Goal: Transaction & Acquisition: Purchase product/service

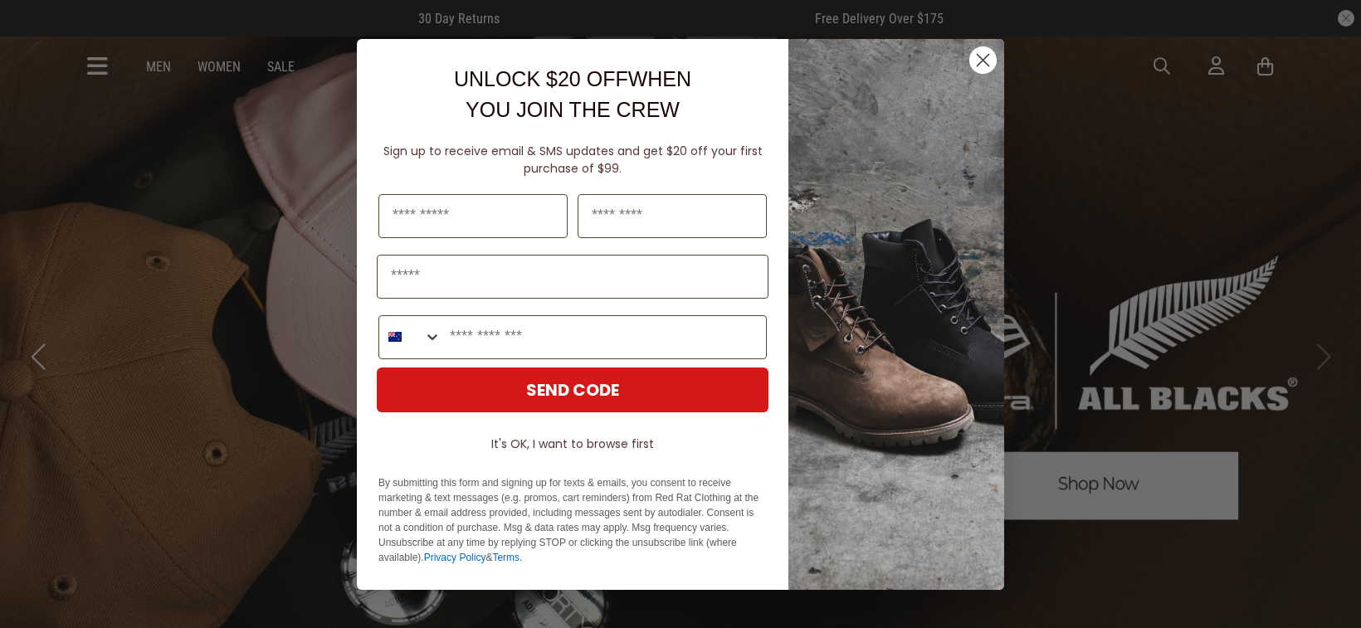
click at [990, 55] on circle "Close dialog" at bounding box center [982, 59] width 27 height 27
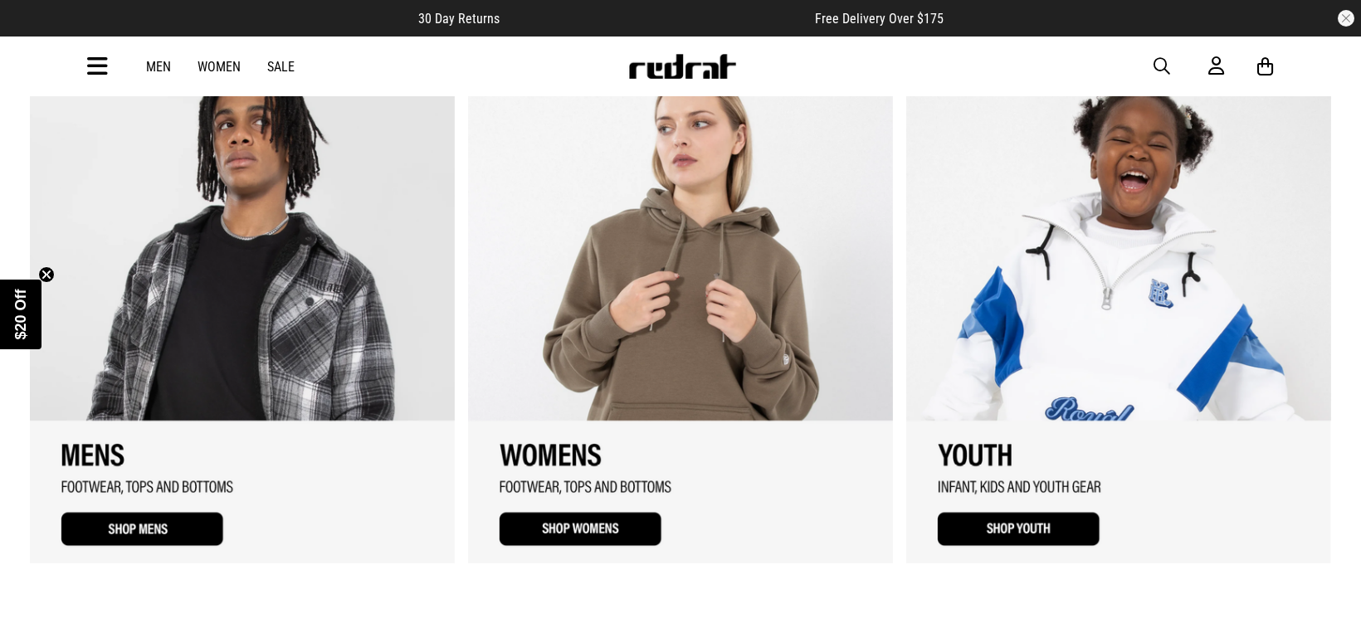
scroll to position [1971, 0]
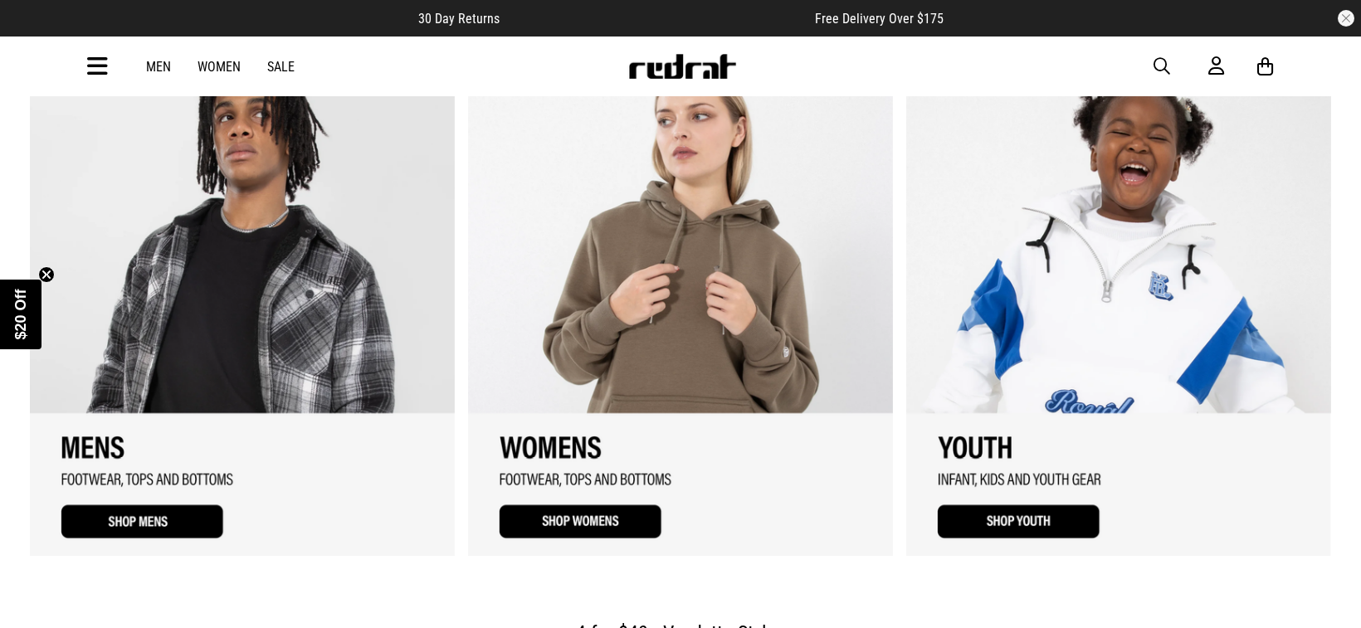
click at [546, 533] on link "2 / 3" at bounding box center [680, 307] width 425 height 498
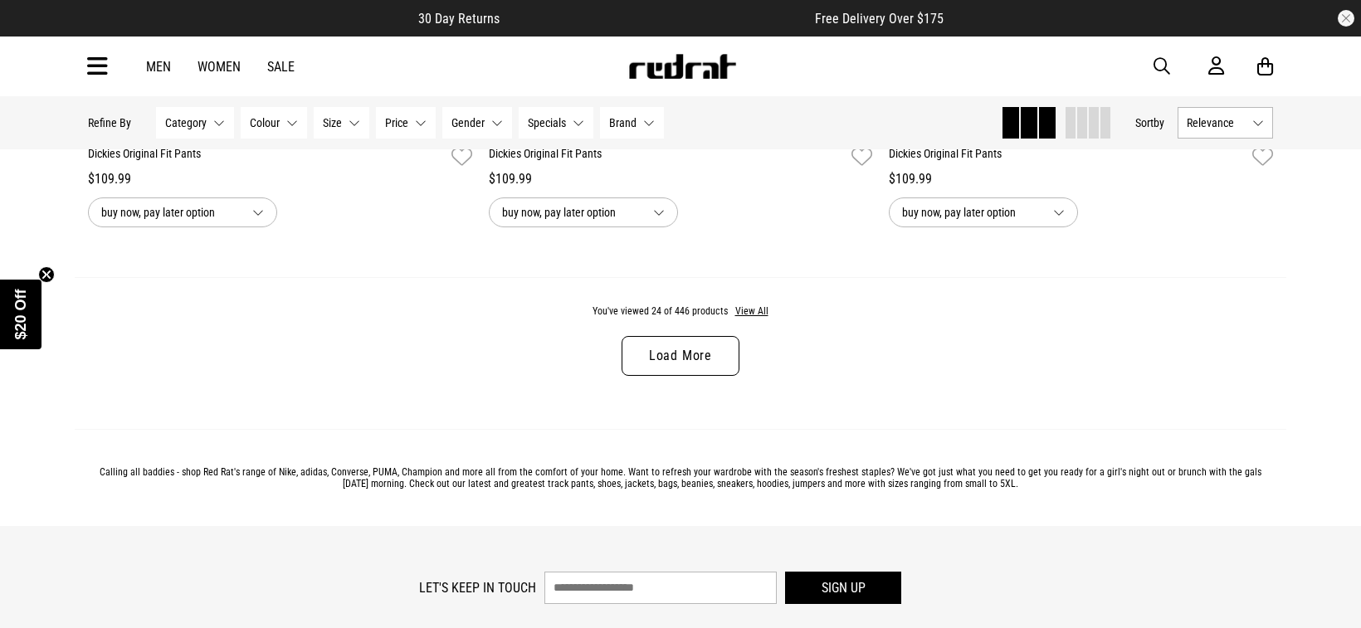
scroll to position [5414, 0]
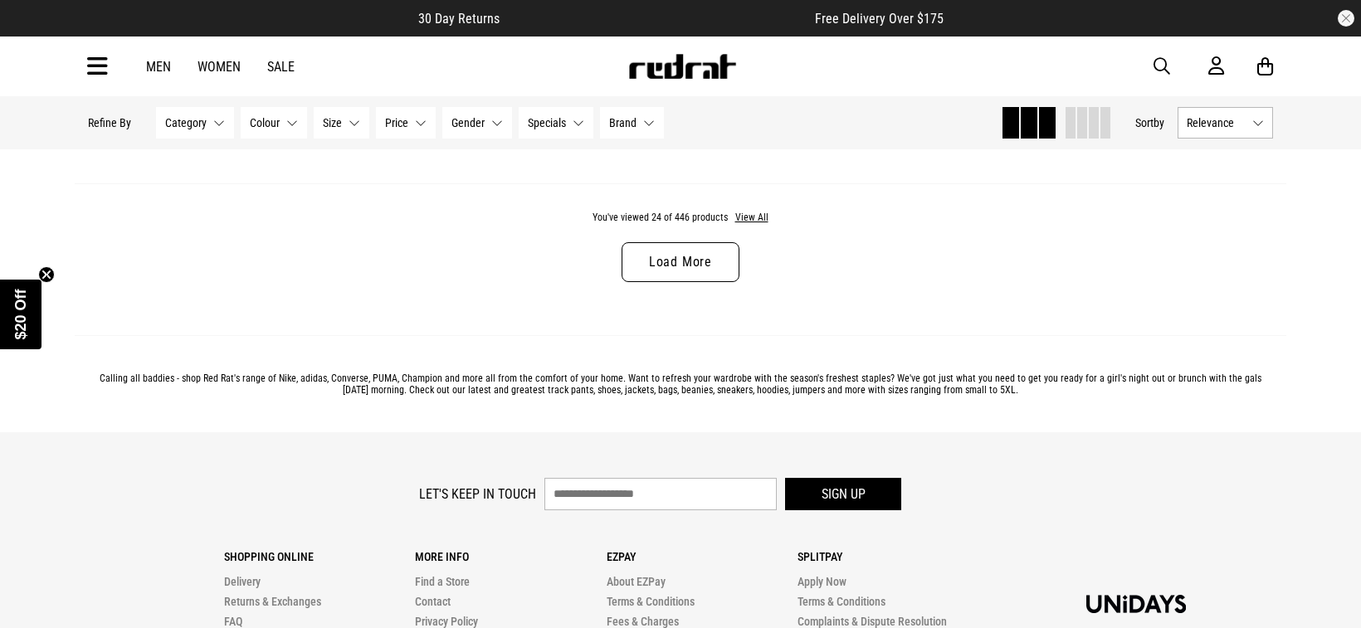
click at [691, 256] on link "Load More" at bounding box center [680, 262] width 118 height 40
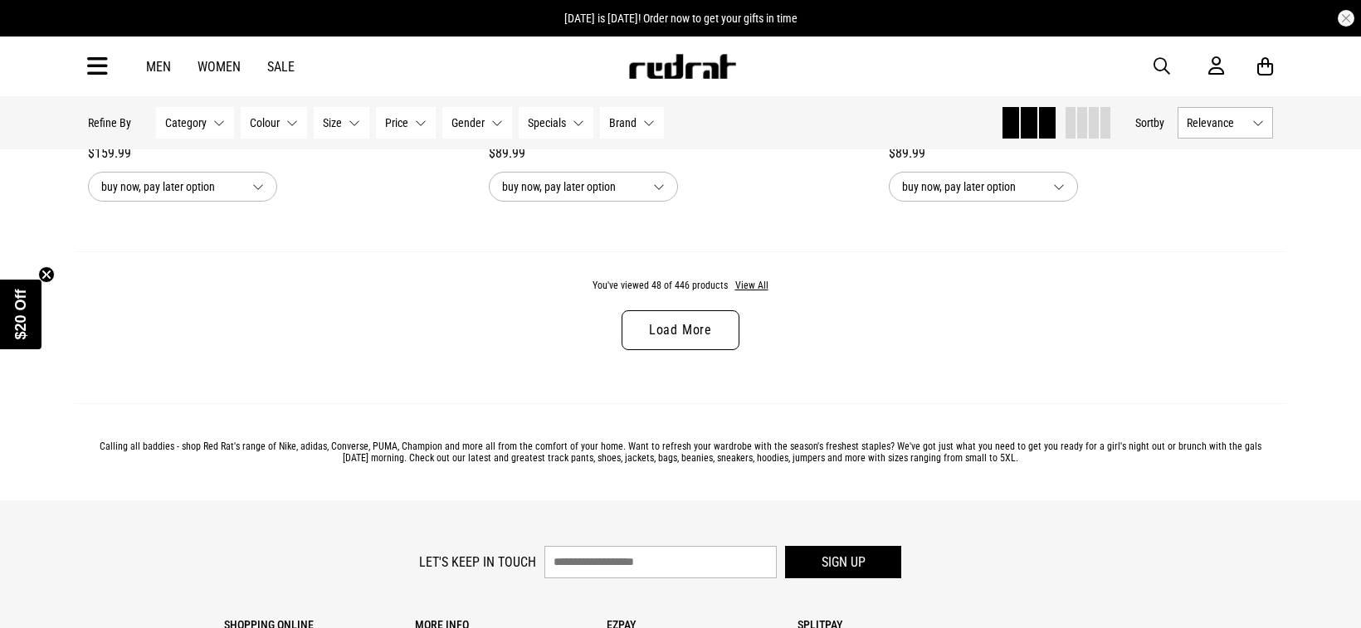
scroll to position [10617, 0]
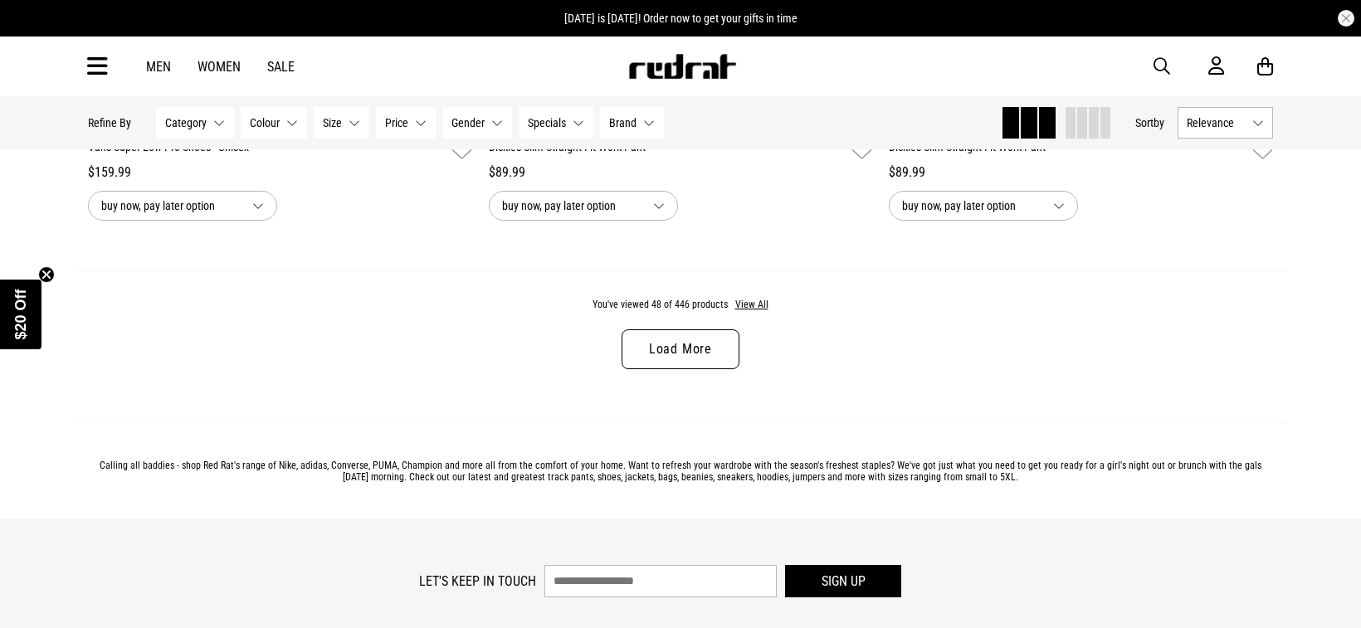
click at [677, 352] on link "Load More" at bounding box center [680, 349] width 118 height 40
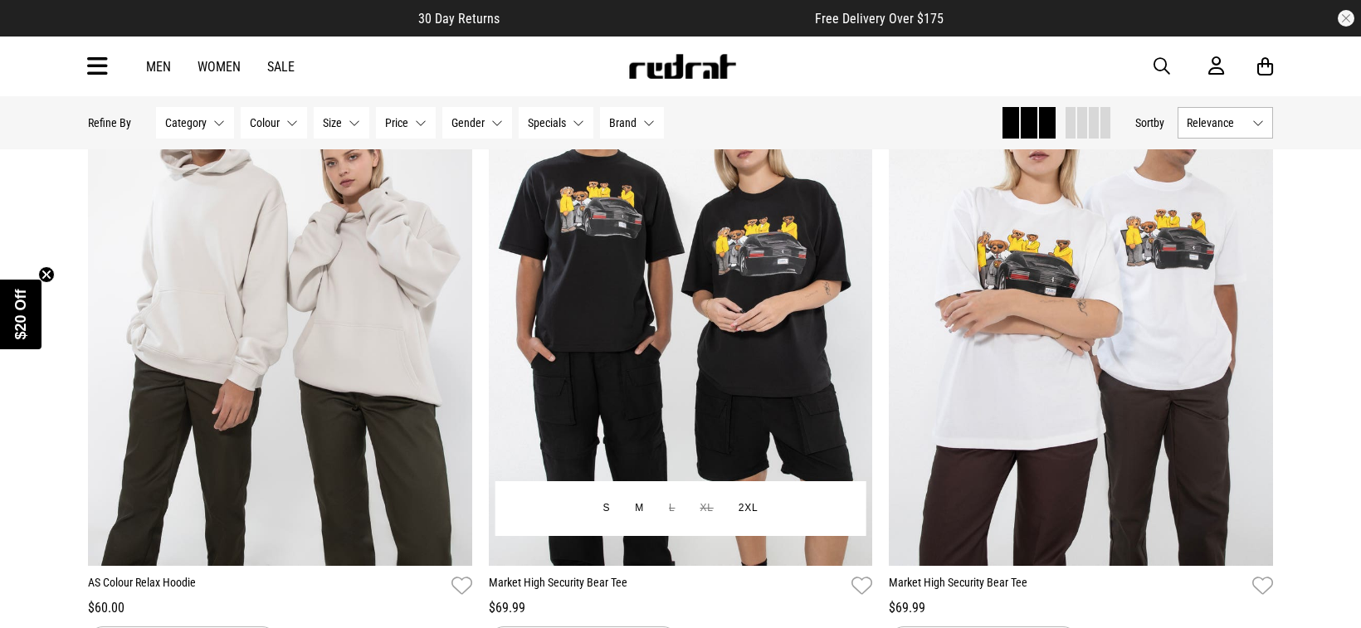
scroll to position [15796, 0]
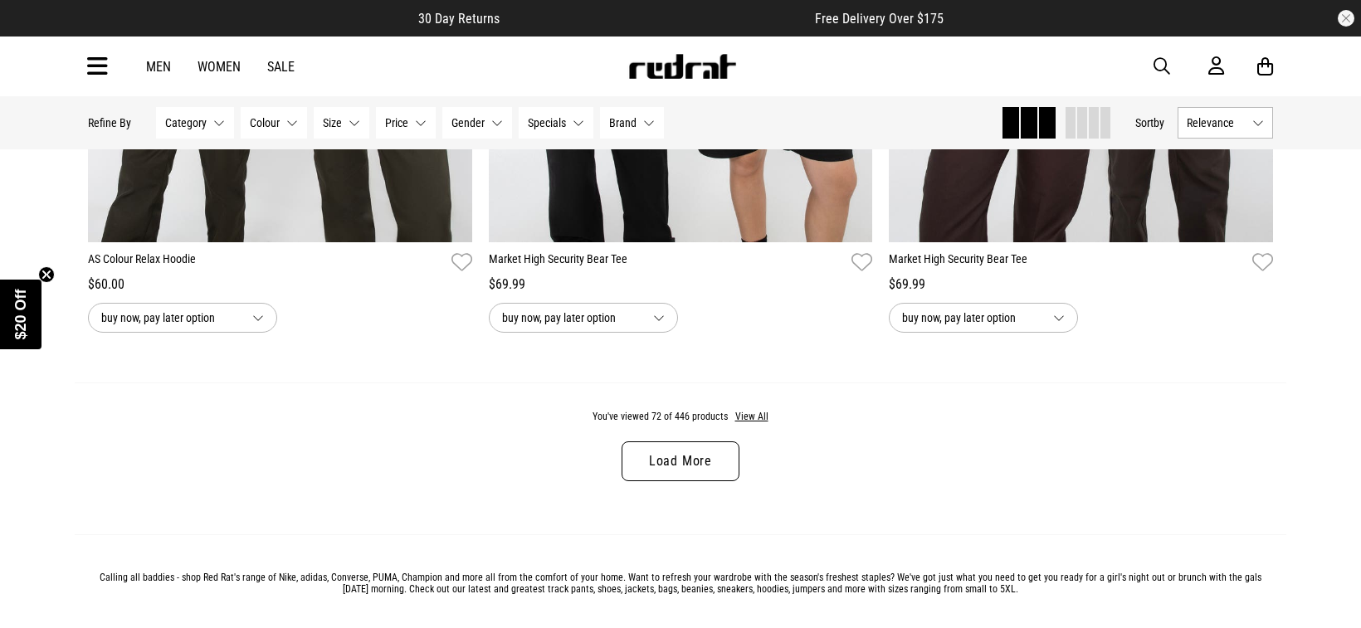
click at [675, 472] on link "Load More" at bounding box center [680, 461] width 118 height 40
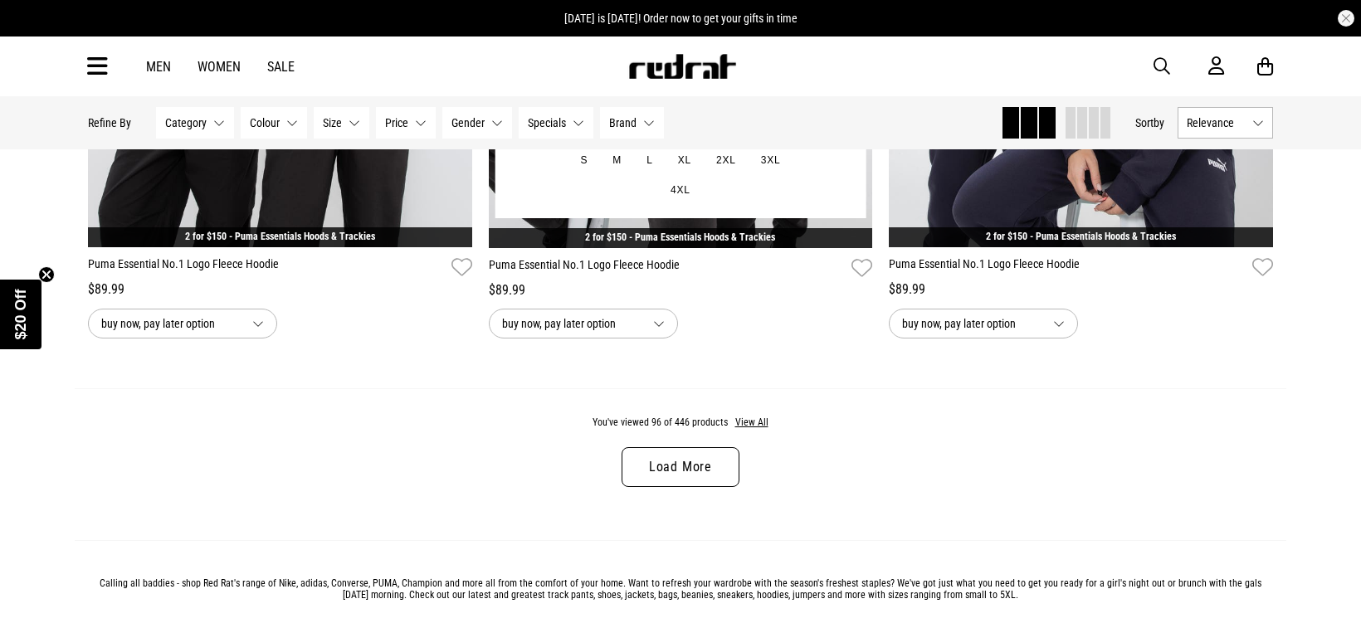
scroll to position [21084, 0]
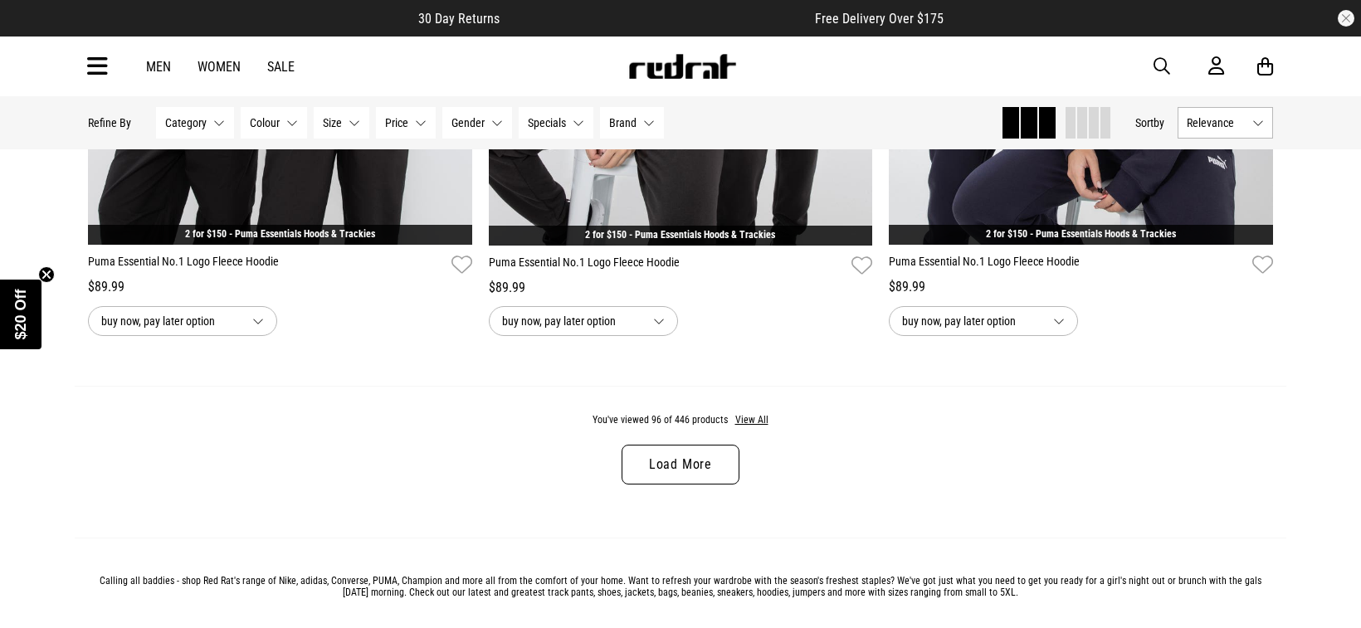
click at [666, 464] on link "Load More" at bounding box center [680, 465] width 118 height 40
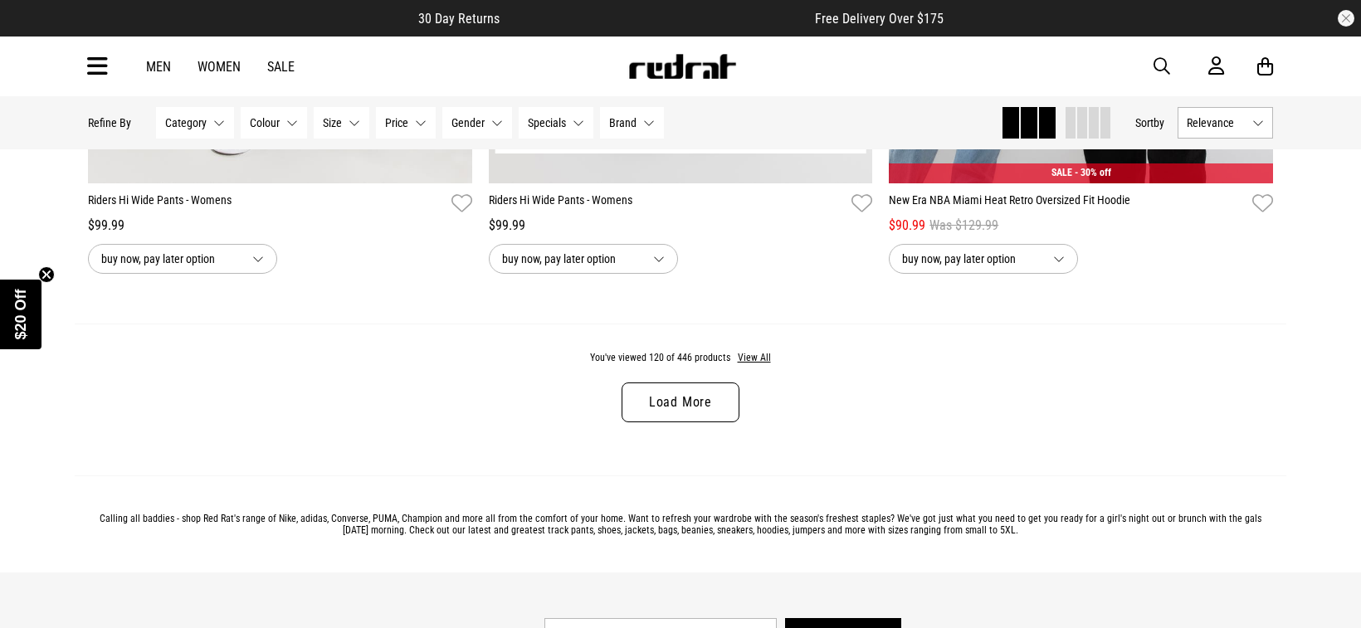
scroll to position [26481, 0]
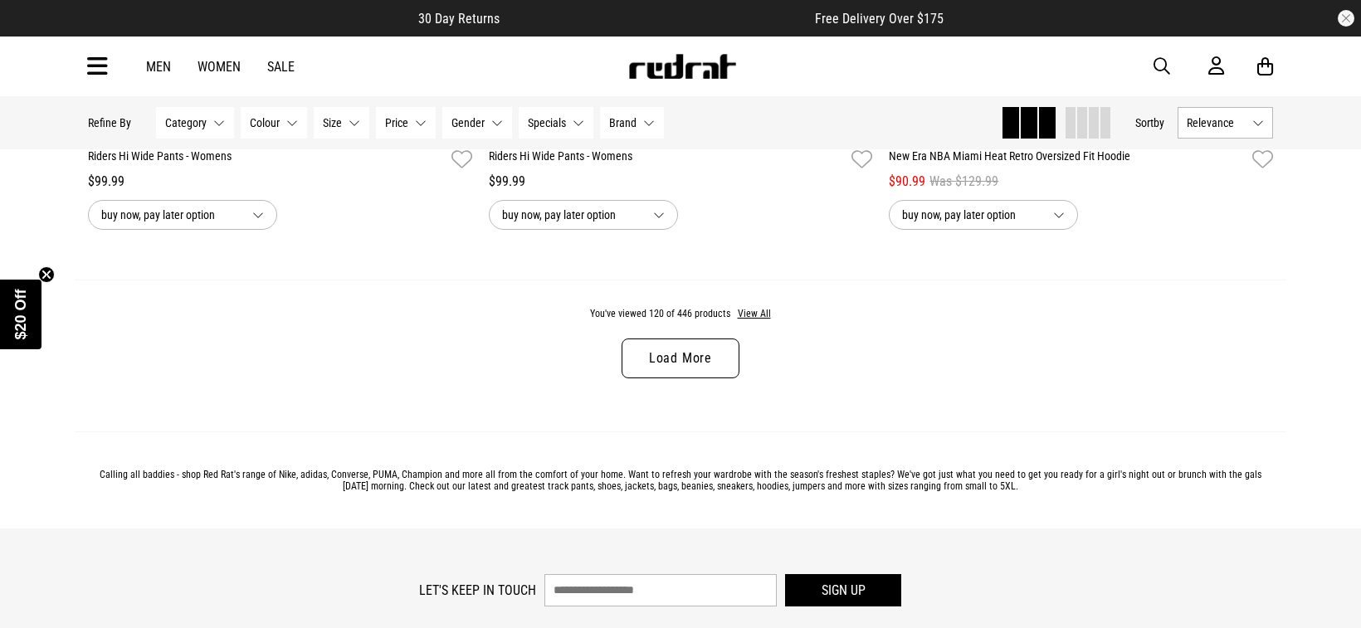
click at [712, 353] on link "Load More" at bounding box center [680, 358] width 118 height 40
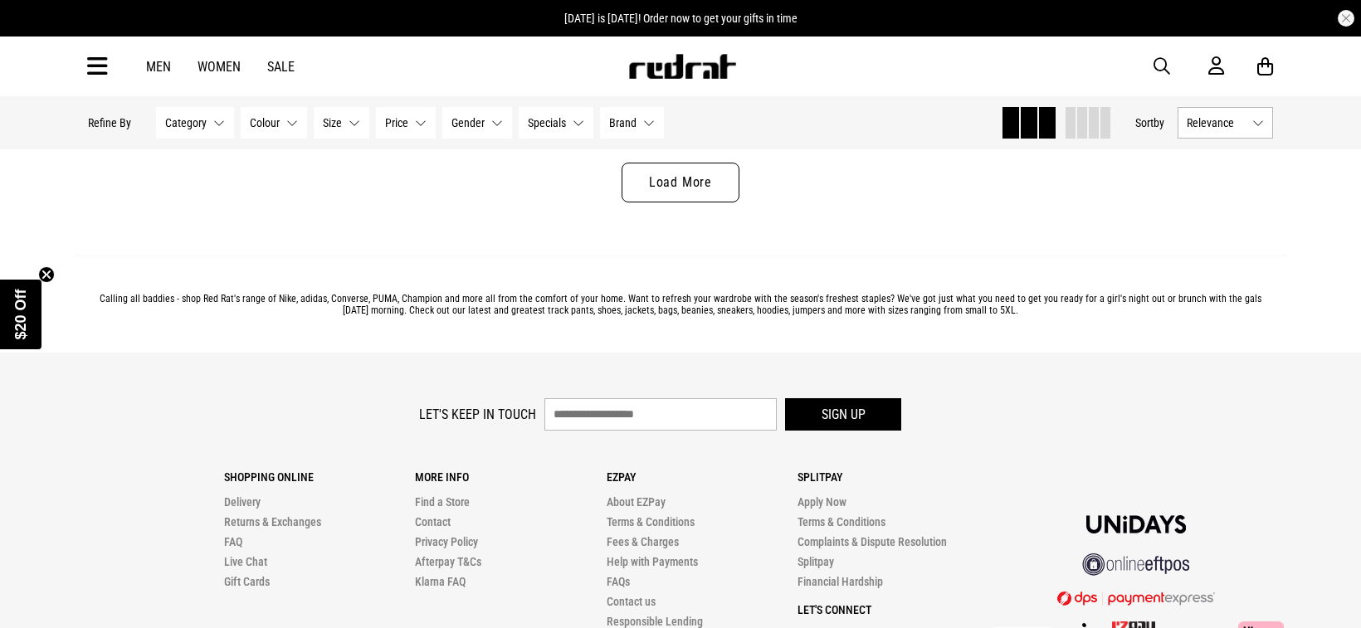
scroll to position [31960, 0]
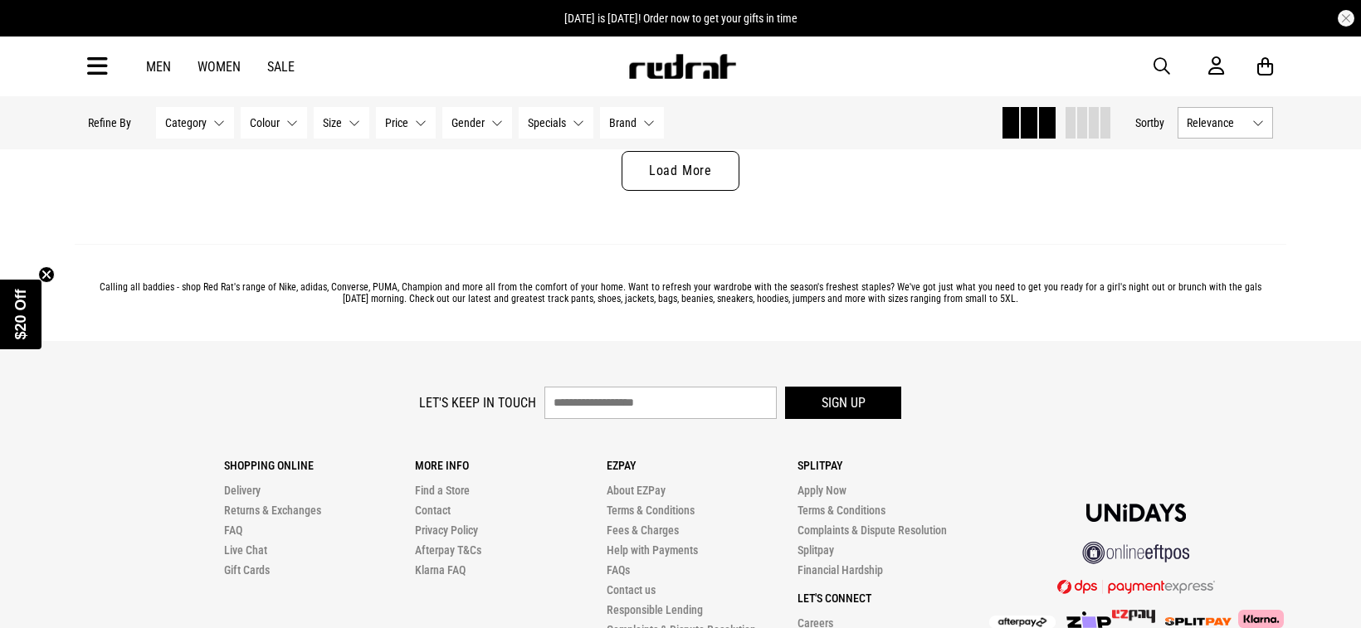
click at [700, 175] on link "Load More" at bounding box center [680, 171] width 118 height 40
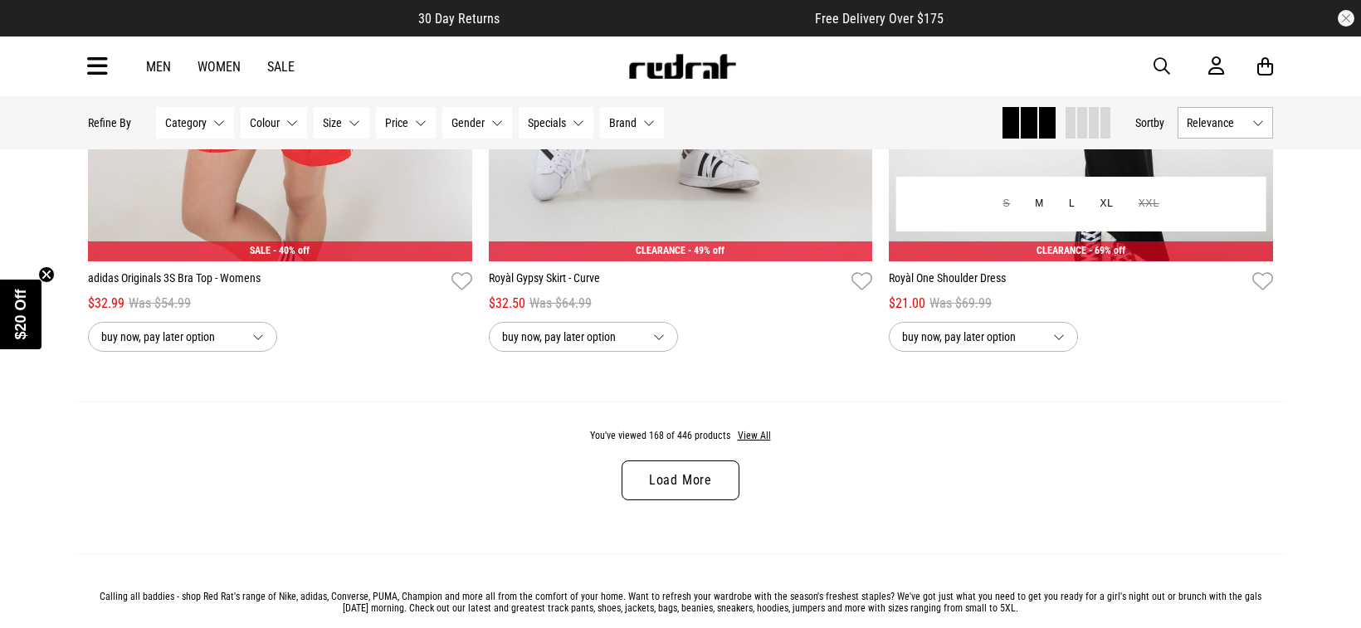
scroll to position [36964, 0]
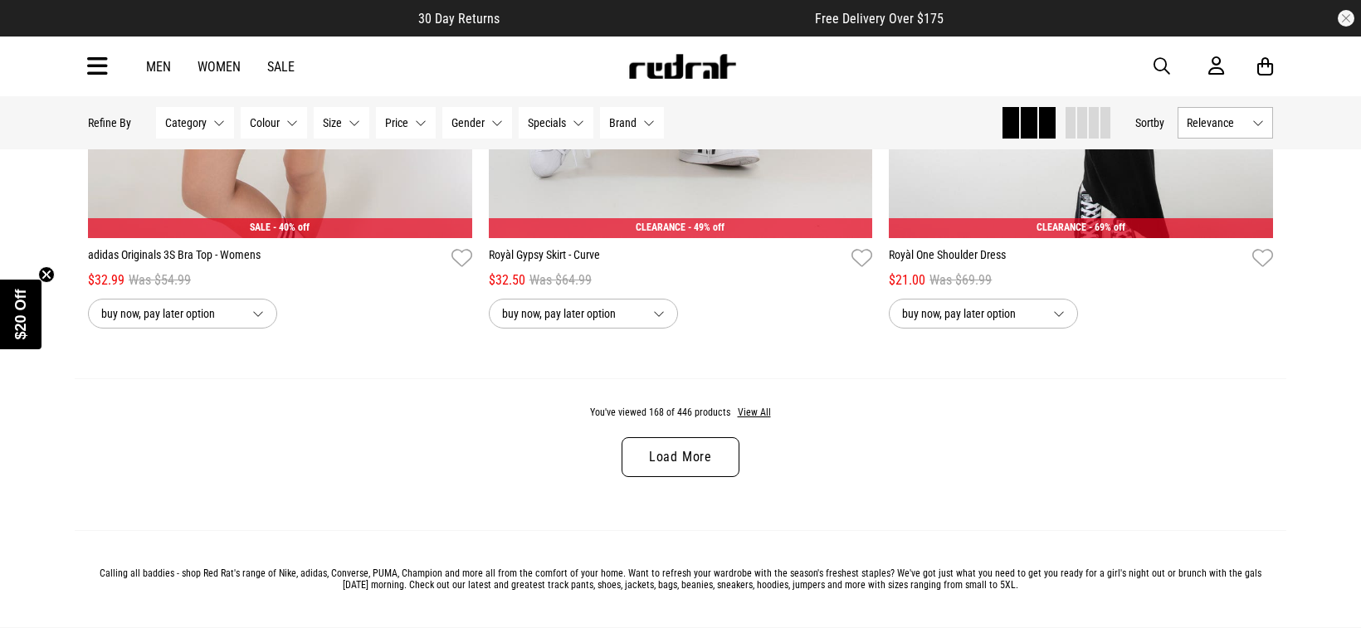
click at [714, 446] on link "Load More" at bounding box center [680, 457] width 118 height 40
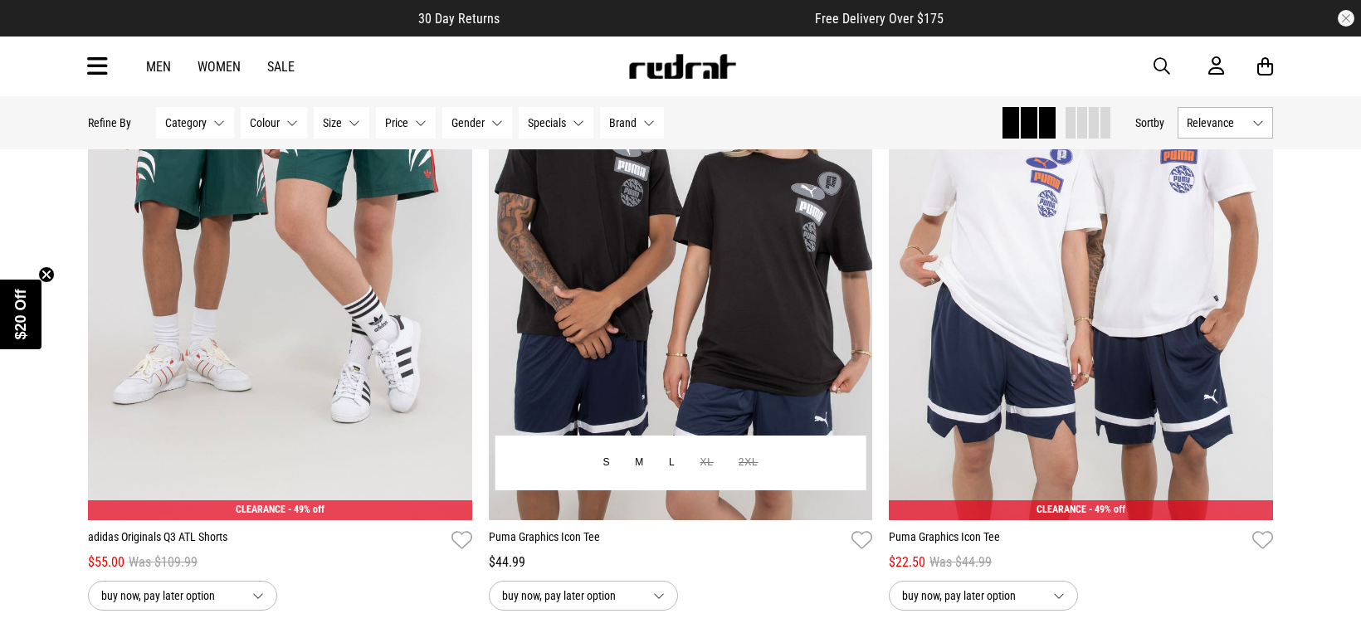
scroll to position [41314, 0]
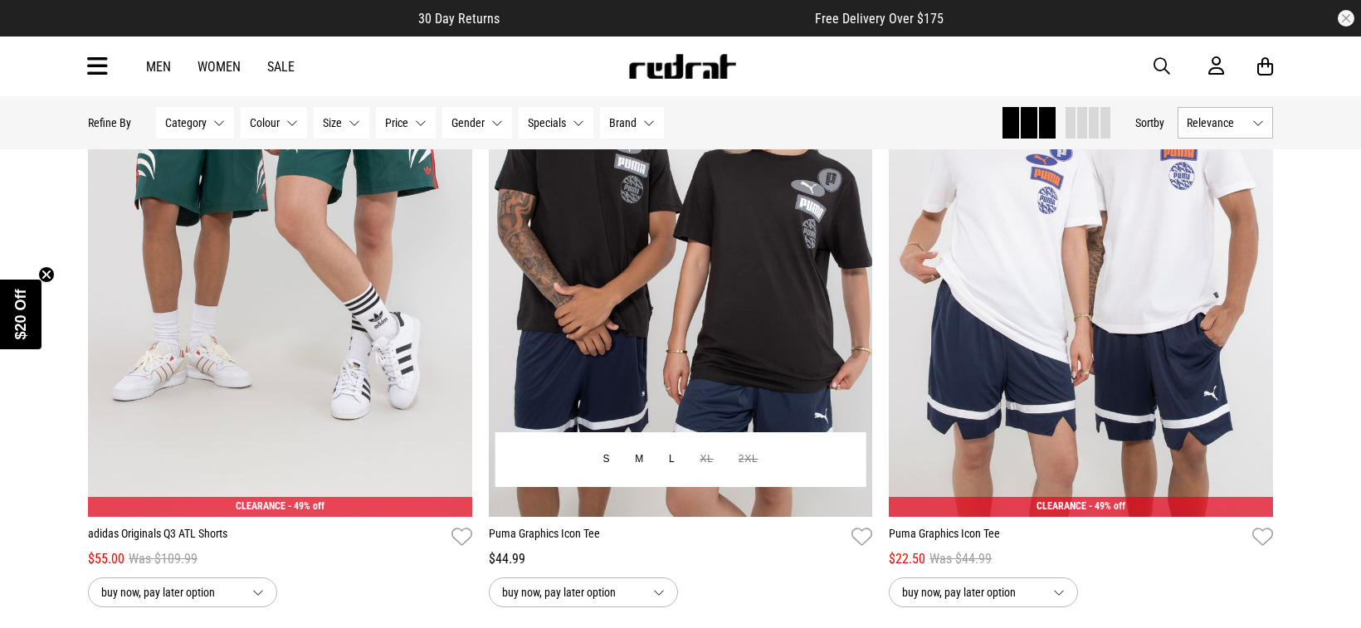
click at [714, 446] on div "S M L XL 2XL" at bounding box center [680, 459] width 371 height 55
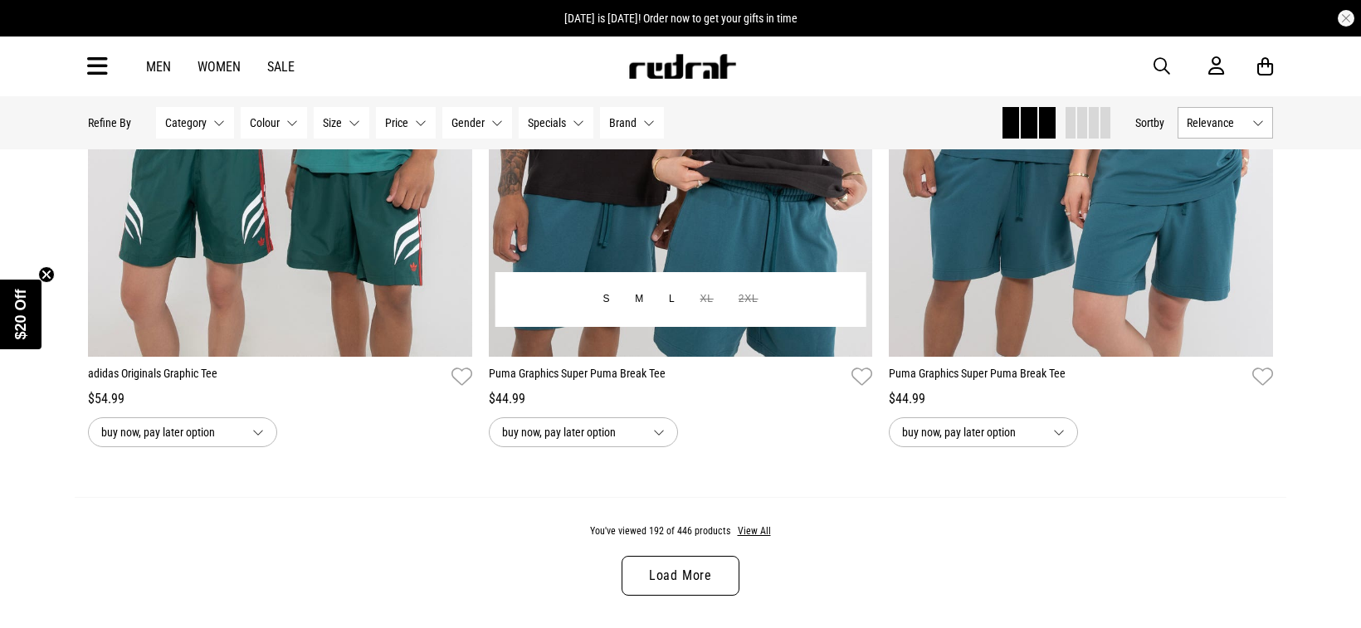
scroll to position [42138, 0]
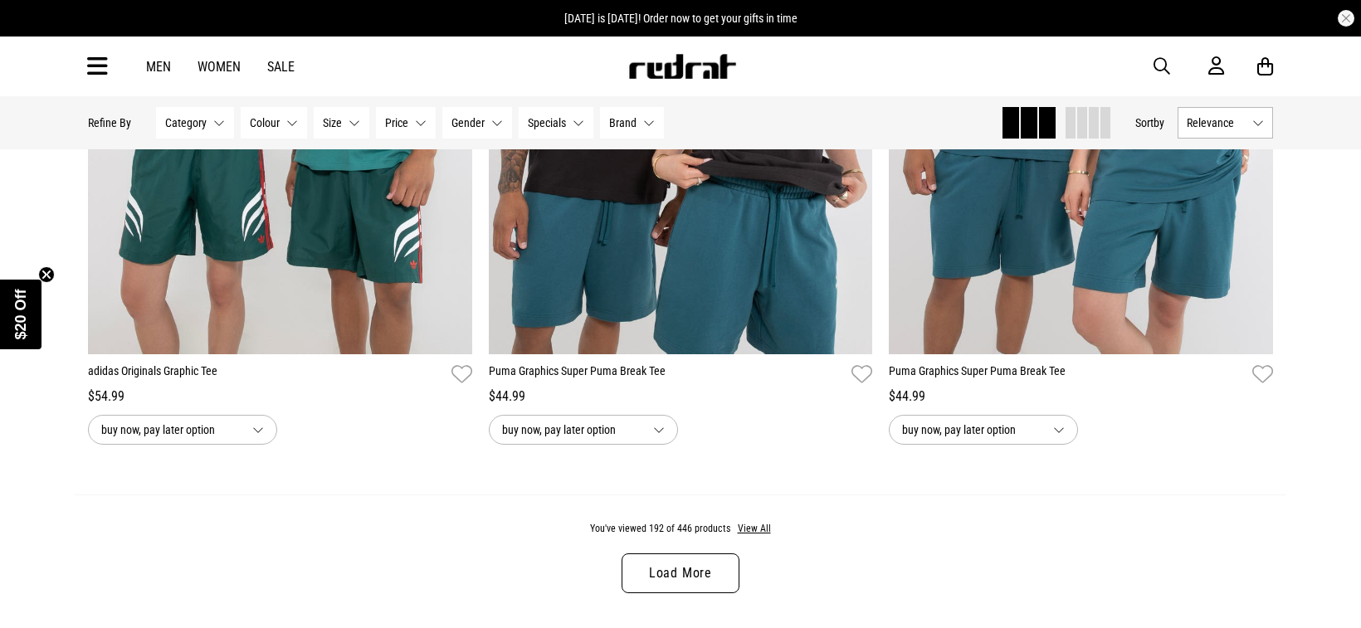
click at [673, 565] on link "Load More" at bounding box center [680, 573] width 118 height 40
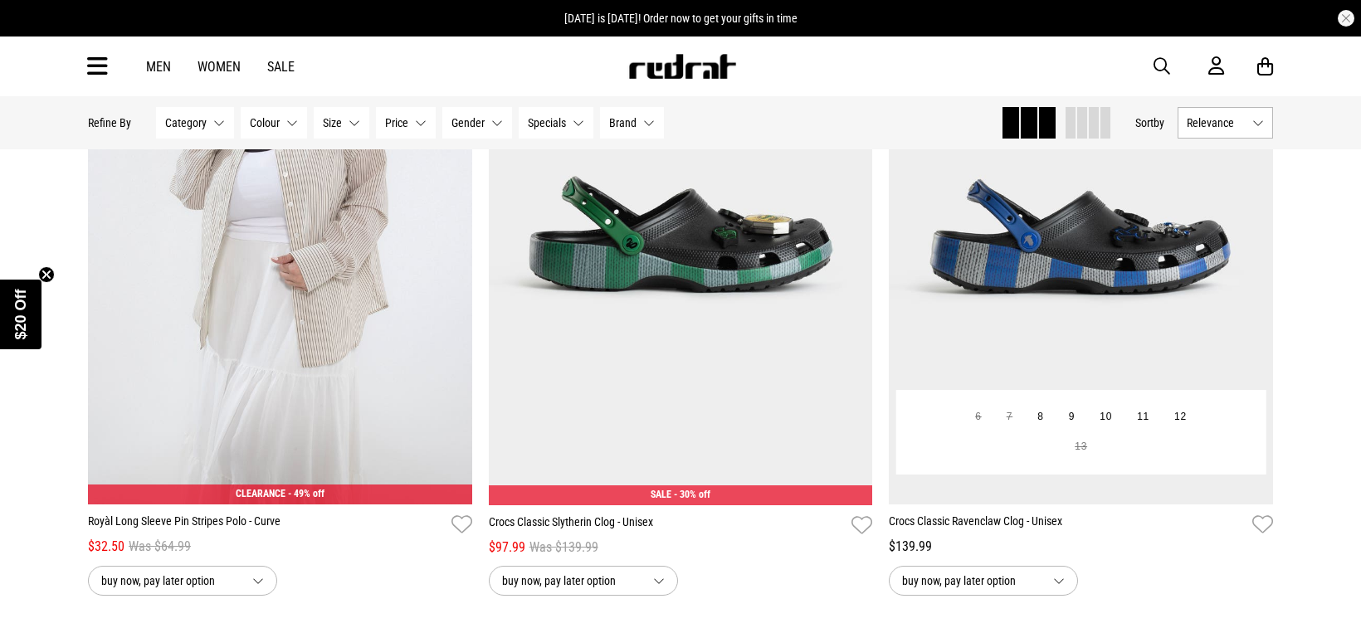
scroll to position [46633, 0]
